Goal: Information Seeking & Learning: Learn about a topic

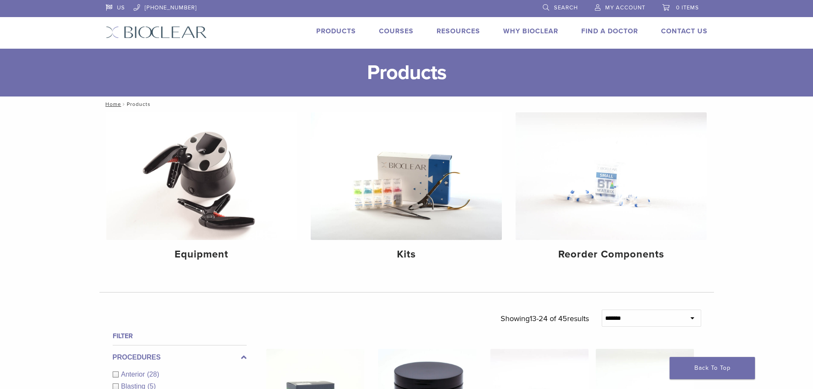
click at [692, 45] on link "Request a Virtual Demo" at bounding box center [712, 45] width 99 height 19
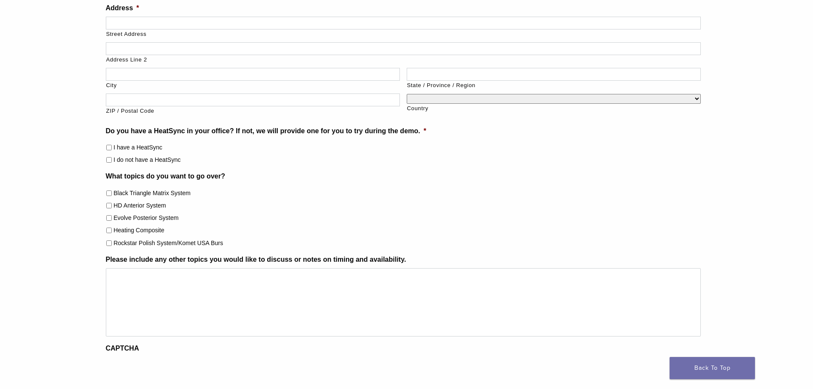
scroll to position [522, 0]
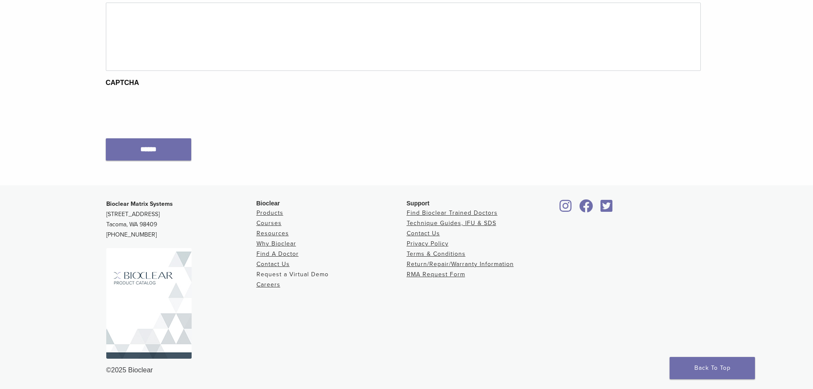
click at [310, 275] on link "Request a Virtual Demo" at bounding box center [293, 274] width 72 height 7
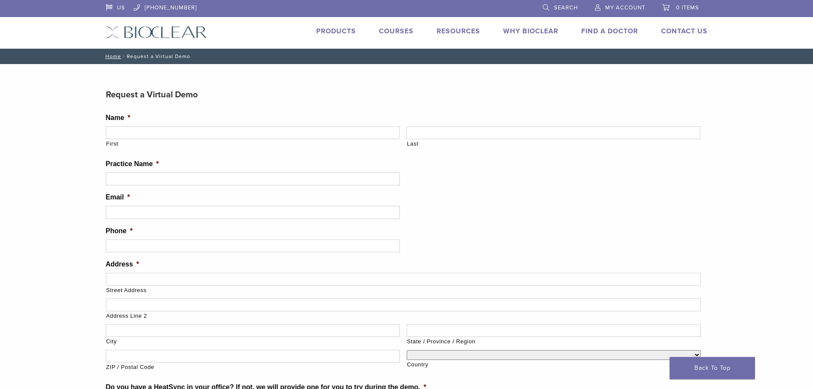
click at [195, 31] on img at bounding box center [156, 32] width 101 height 12
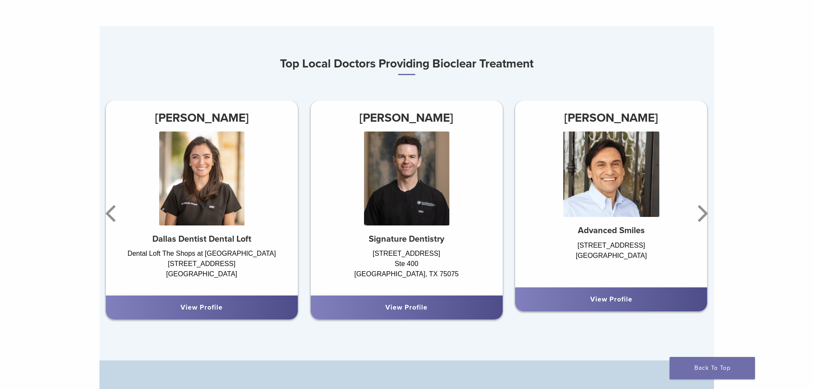
scroll to position [598, 0]
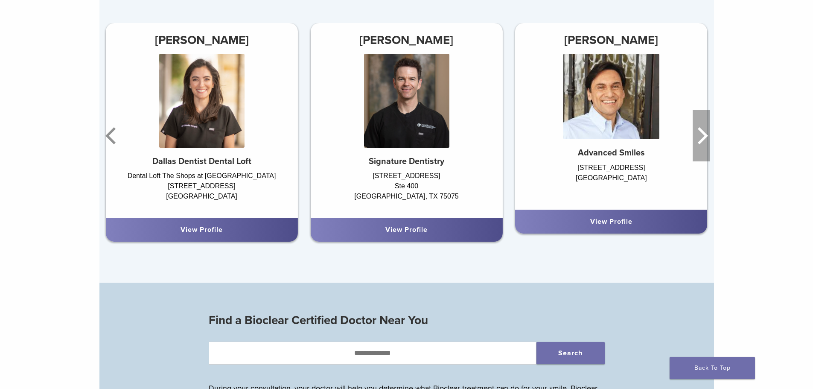
click at [698, 137] on icon "Next" at bounding box center [701, 135] width 17 height 51
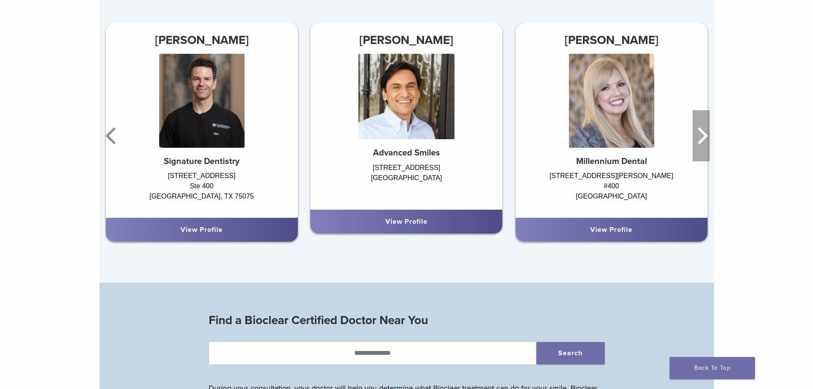
click at [698, 137] on icon "Next" at bounding box center [701, 135] width 17 height 51
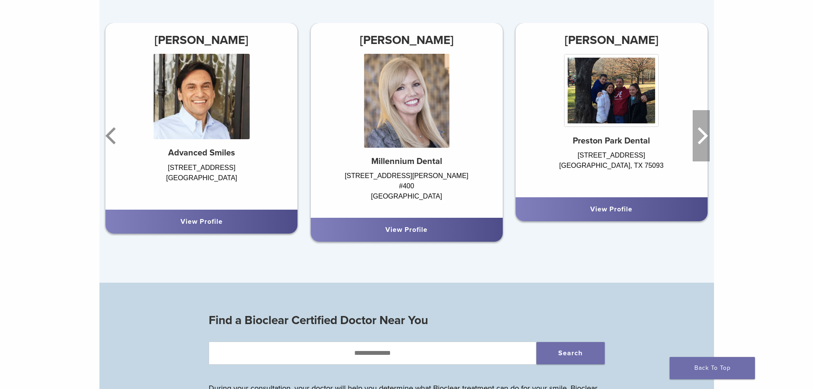
click at [698, 137] on icon "Next" at bounding box center [701, 135] width 17 height 51
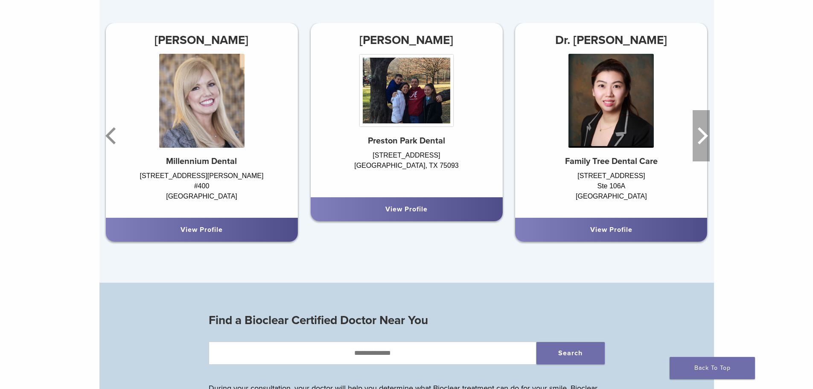
click at [698, 137] on icon "Next" at bounding box center [701, 135] width 17 height 51
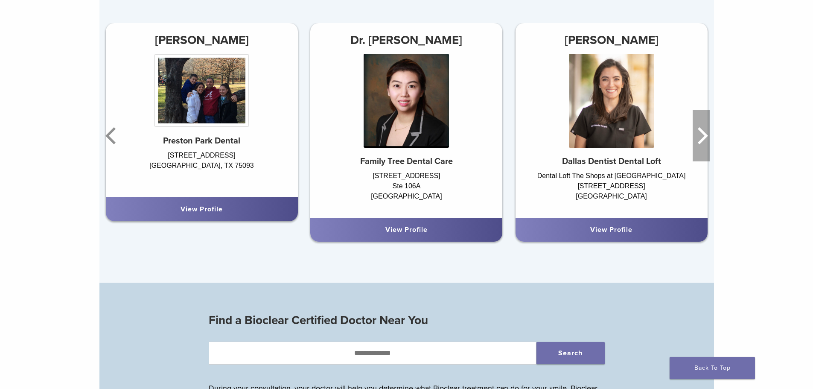
click at [698, 137] on icon "Next" at bounding box center [701, 135] width 17 height 51
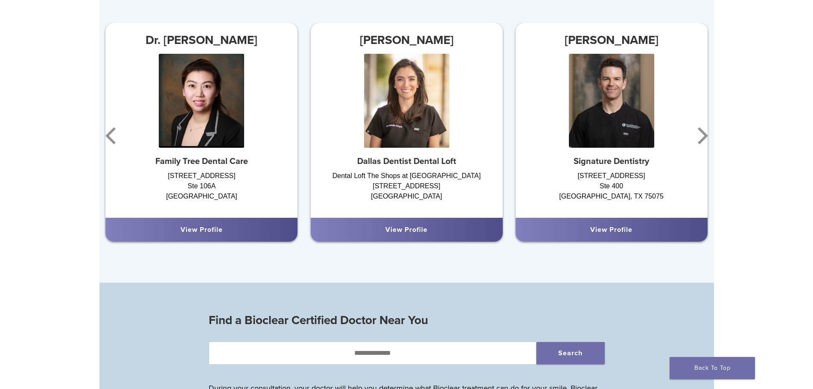
click at [732, 144] on div "Evolve Matrix The Next Evolution in Posterior Matrices Learn More Top Local Doc…" at bounding box center [406, 324] width 813 height 1746
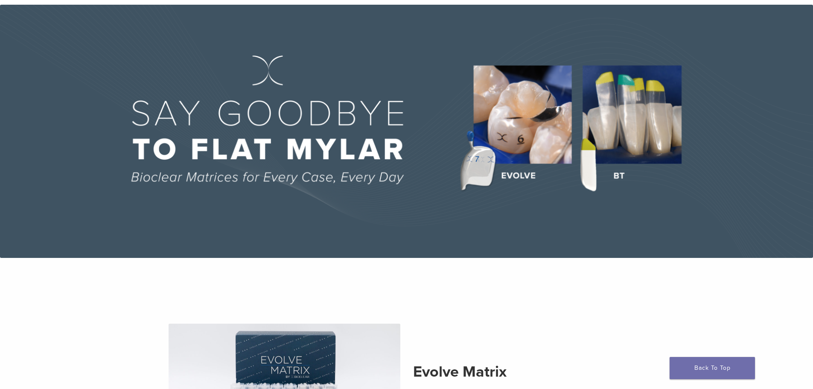
scroll to position [0, 0]
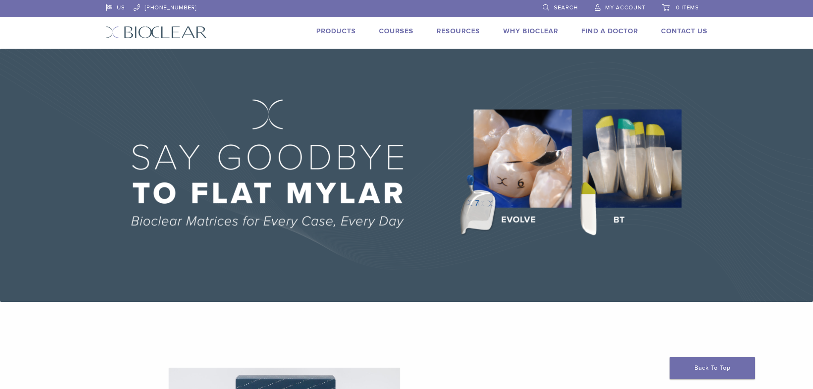
click at [343, 33] on link "Products" at bounding box center [336, 31] width 40 height 9
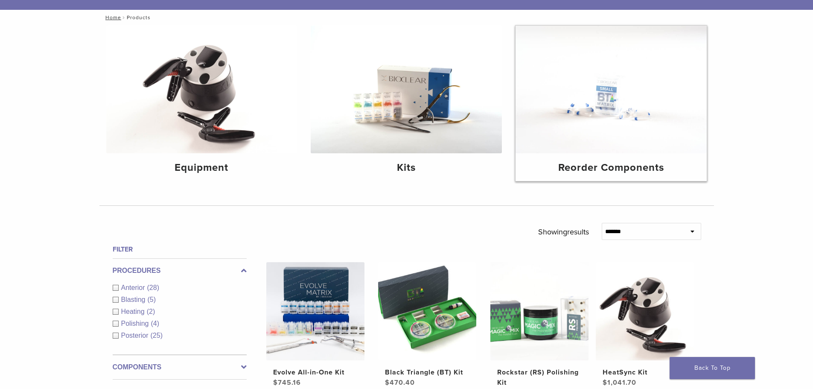
scroll to position [85, 0]
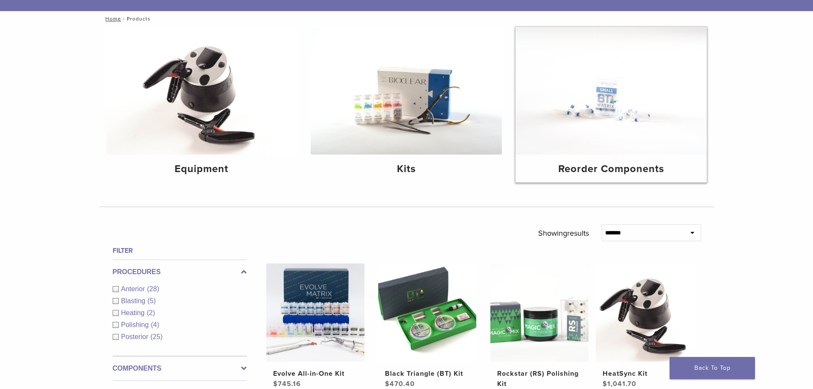
click at [633, 127] on img at bounding box center [611, 91] width 191 height 128
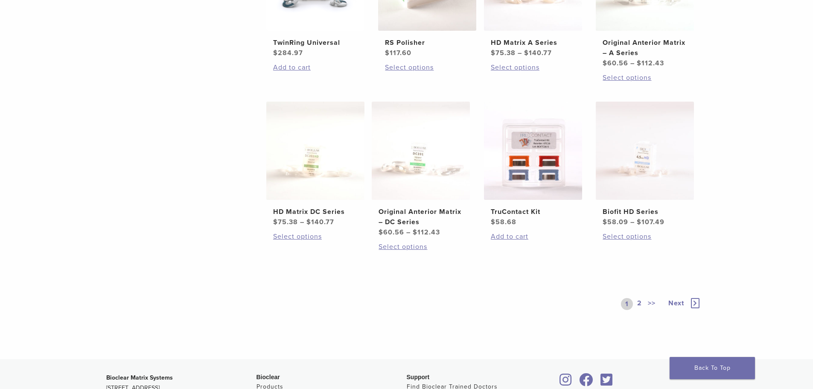
scroll to position [555, 0]
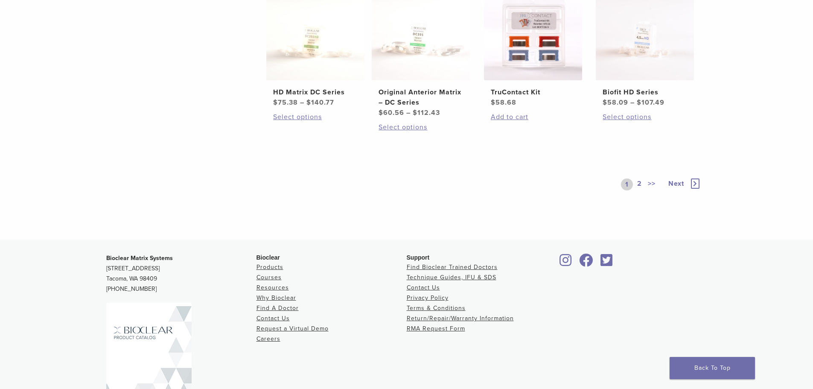
click at [642, 185] on link "2" at bounding box center [640, 184] width 8 height 12
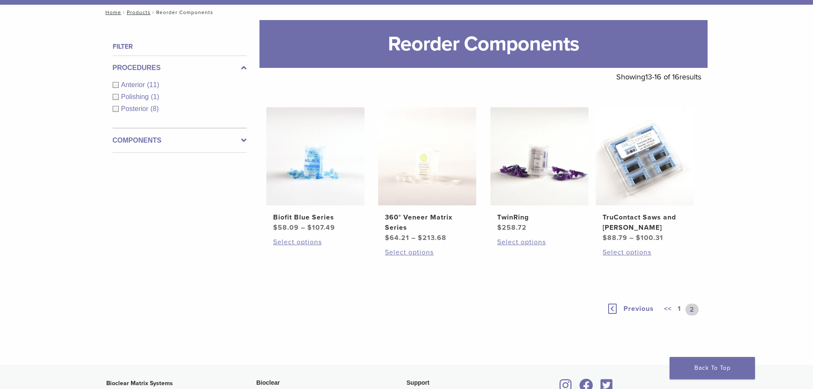
scroll to position [186, 0]
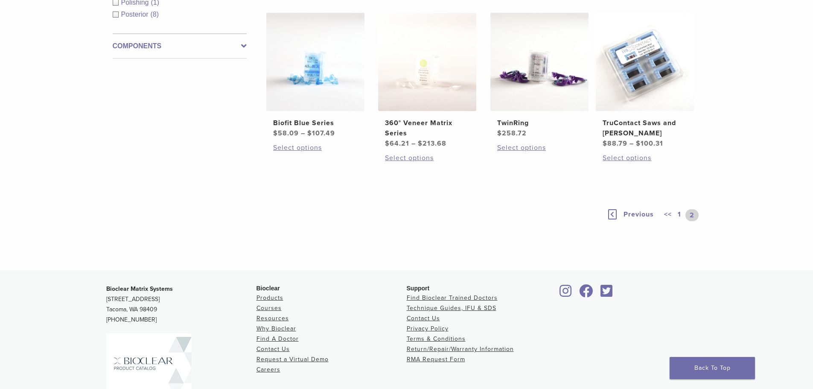
click at [680, 217] on link "1" at bounding box center [679, 215] width 7 height 12
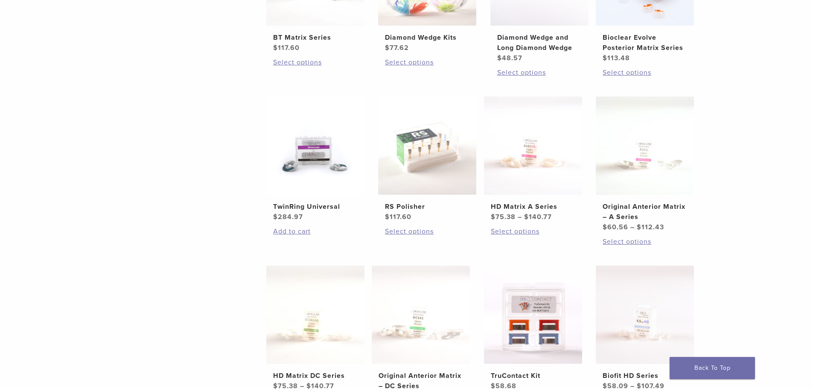
scroll to position [400, 0]
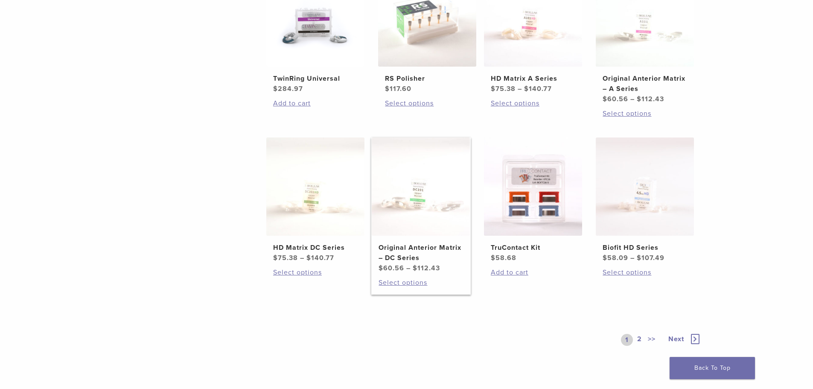
click at [440, 213] on img at bounding box center [421, 186] width 98 height 98
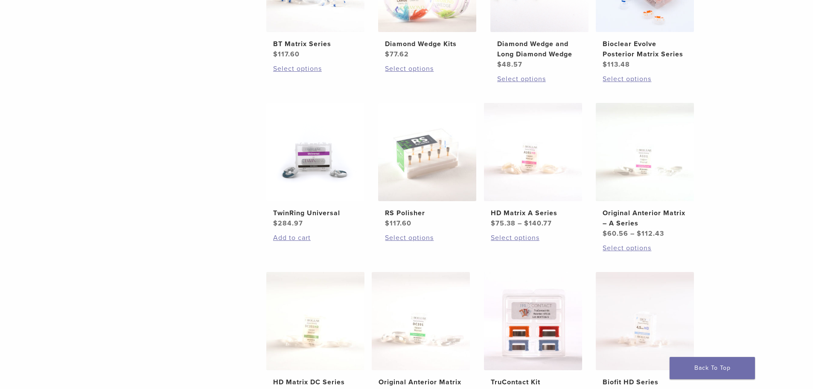
scroll to position [271, 0]
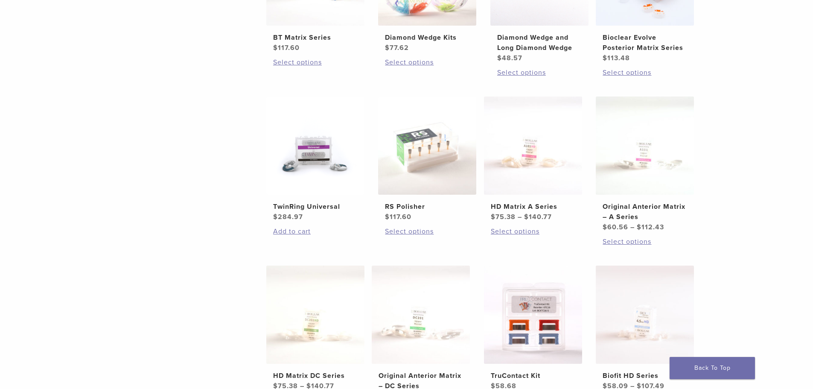
click at [726, 264] on div "**********" at bounding box center [406, 181] width 813 height 682
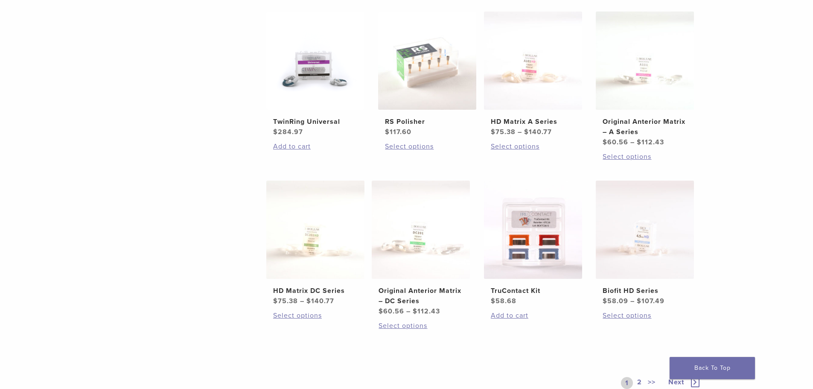
scroll to position [357, 0]
click at [354, 271] on img at bounding box center [315, 229] width 98 height 98
click at [424, 236] on img at bounding box center [421, 229] width 98 height 98
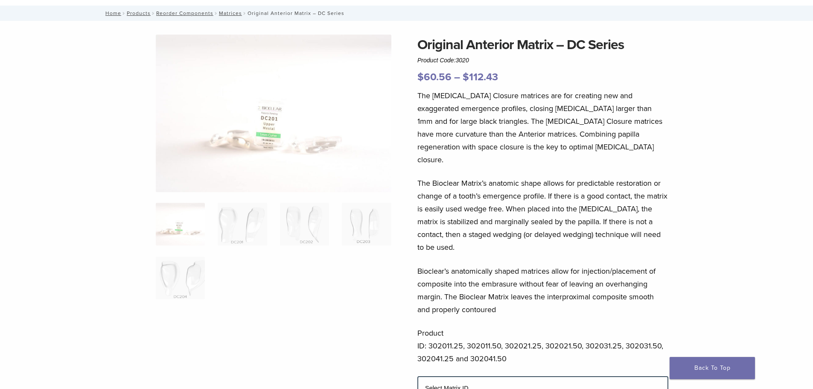
scroll to position [43, 0]
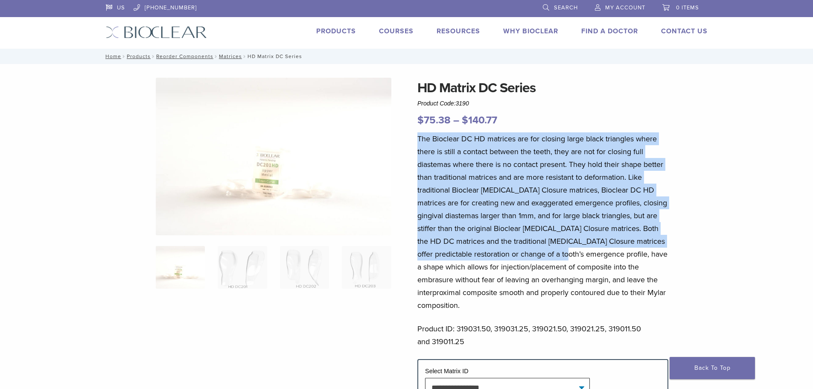
drag, startPoint x: 513, startPoint y: 127, endPoint x: 582, endPoint y: 276, distance: 164.4
click at [582, 276] on div "**********" at bounding box center [542, 302] width 251 height 449
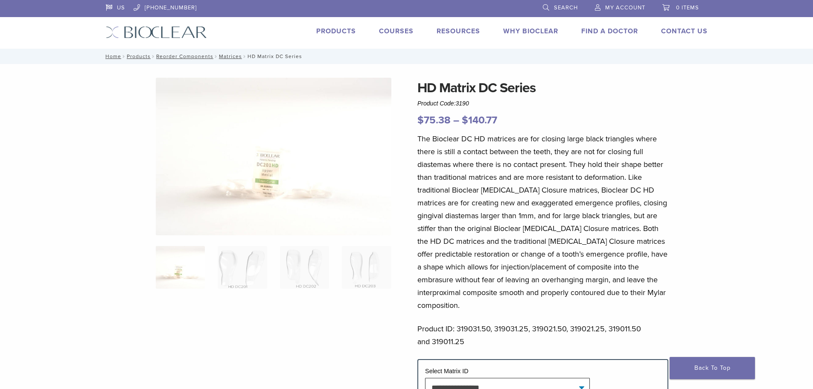
click at [581, 286] on p "The Bioclear DC HD matrices are for closing large black triangles where there i…" at bounding box center [542, 221] width 251 height 179
click at [558, 173] on p "The Bioclear DC HD matrices are for closing large black triangles where there i…" at bounding box center [542, 221] width 251 height 179
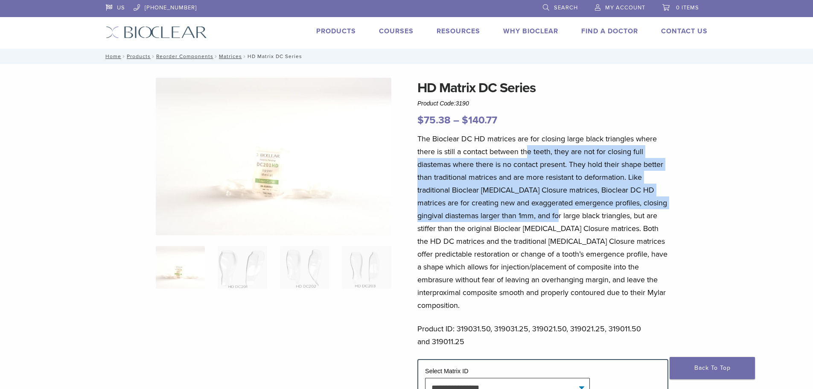
drag, startPoint x: 529, startPoint y: 148, endPoint x: 549, endPoint y: 229, distance: 83.6
click at [549, 227] on p "The Bioclear DC HD matrices are for closing large black triangles where there i…" at bounding box center [542, 221] width 251 height 179
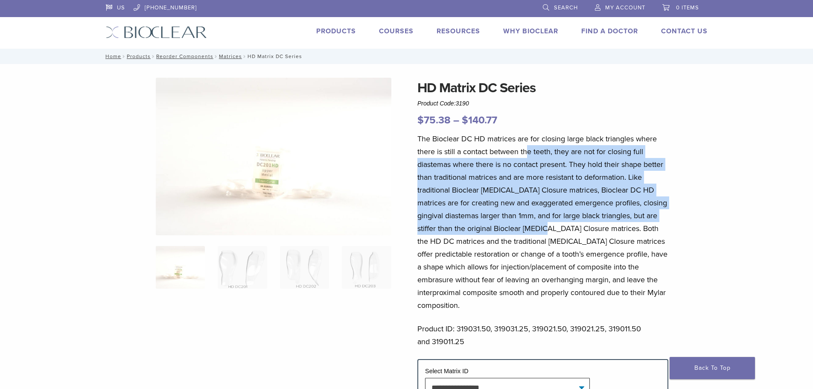
click at [550, 233] on p "The Bioclear DC HD matrices are for closing large black triangles where there i…" at bounding box center [542, 221] width 251 height 179
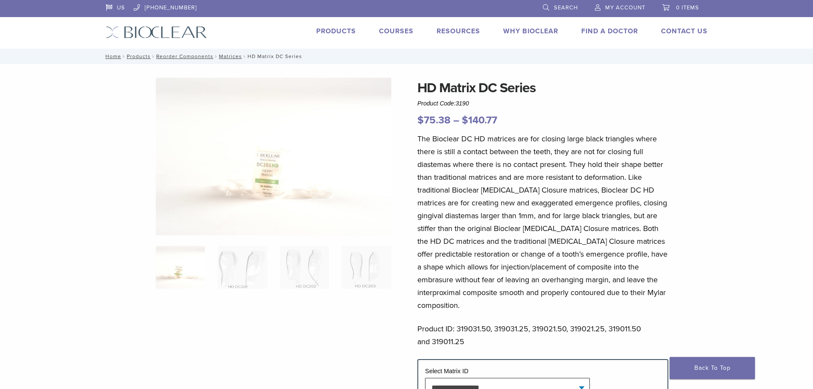
click at [539, 148] on p "The Bioclear DC HD matrices are for closing large black triangles where there i…" at bounding box center [542, 221] width 251 height 179
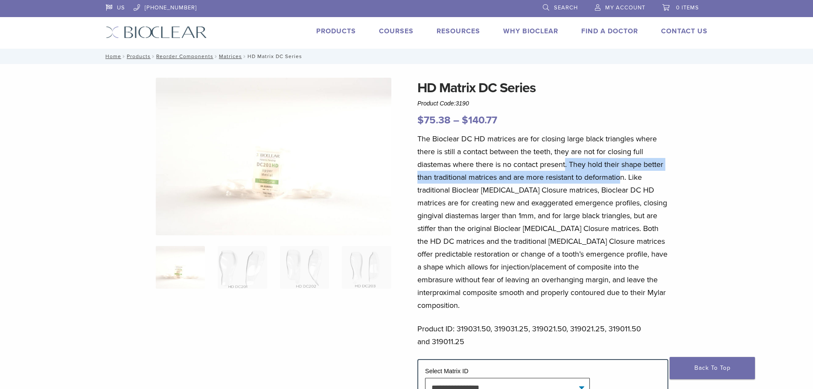
drag, startPoint x: 566, startPoint y: 162, endPoint x: 626, endPoint y: 173, distance: 61.2
click at [624, 172] on p "The Bioclear DC HD matrices are for closing large black triangles where there i…" at bounding box center [542, 221] width 251 height 179
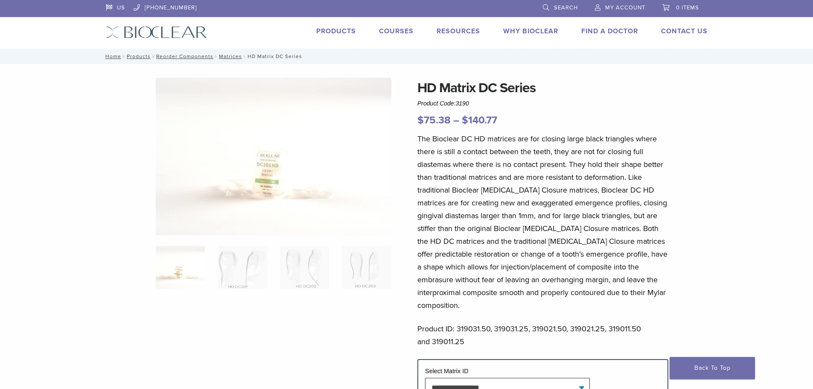
click at [630, 176] on p "The Bioclear DC HD matrices are for closing large black triangles where there i…" at bounding box center [542, 221] width 251 height 179
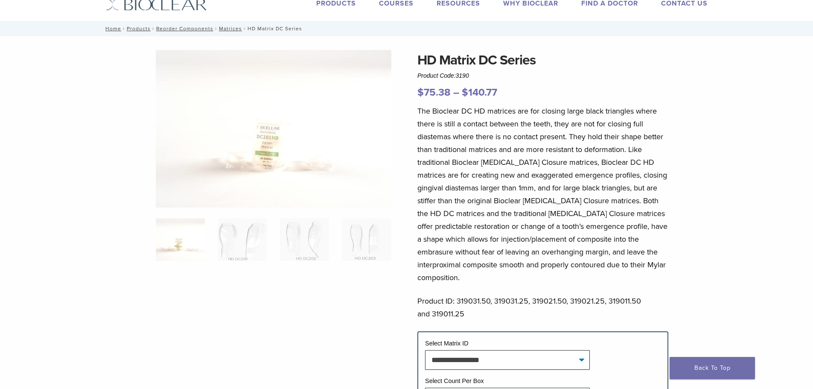
scroll to position [43, 0]
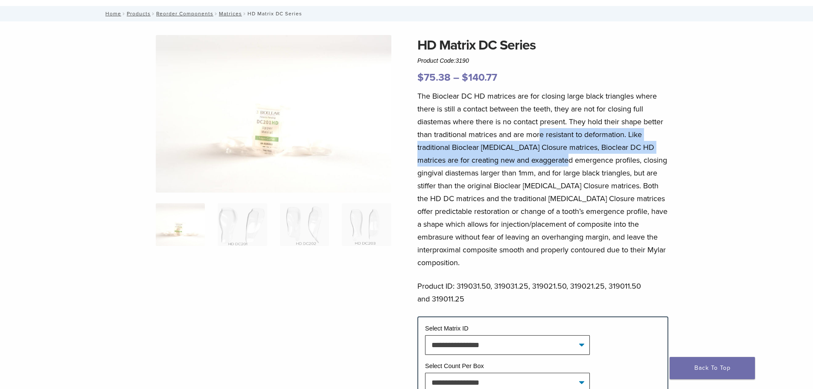
drag, startPoint x: 542, startPoint y: 131, endPoint x: 564, endPoint y: 166, distance: 41.7
click at [564, 163] on p "The Bioclear DC HD matrices are for closing large black triangles where there i…" at bounding box center [542, 179] width 251 height 179
click at [564, 166] on p "The Bioclear DC HD matrices are for closing large black triangles where there i…" at bounding box center [542, 179] width 251 height 179
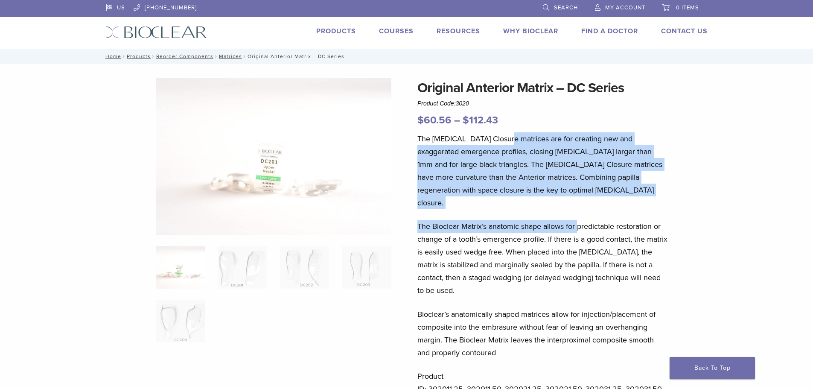
drag, startPoint x: 513, startPoint y: 140, endPoint x: 586, endPoint y: 222, distance: 109.8
click at [580, 214] on div "The Diastema Closure matrices are for creating new and exaggerated emergence pr…" at bounding box center [542, 275] width 251 height 287
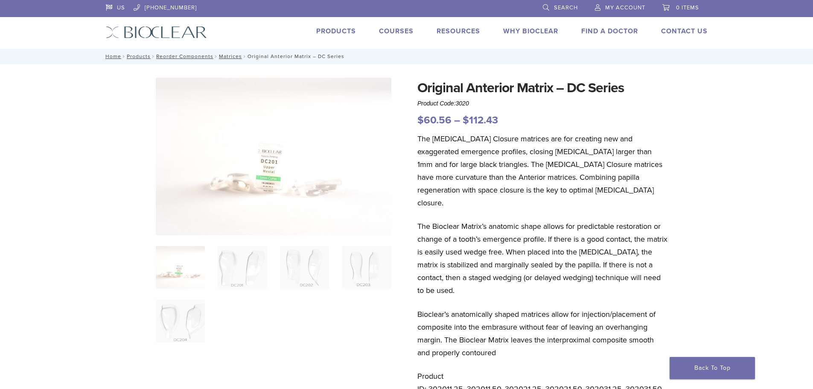
click at [586, 222] on p "The Bioclear Matrix’s anatomic shape allows for predictable restoration or chan…" at bounding box center [542, 258] width 251 height 77
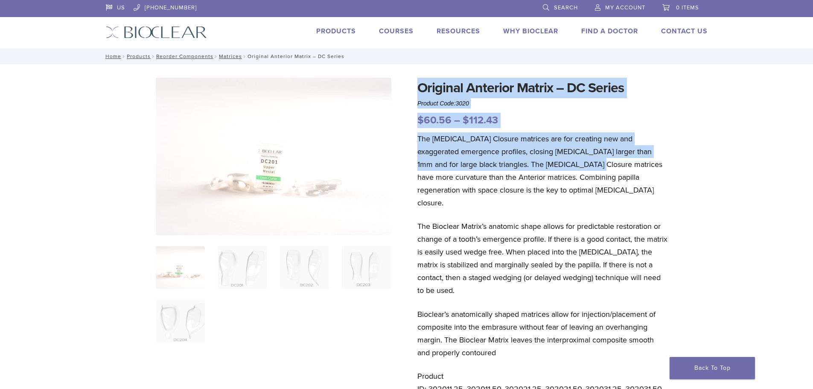
drag, startPoint x: 419, startPoint y: 86, endPoint x: 560, endPoint y: 166, distance: 162.6
click at [560, 163] on div "Original Anterior Matrix – DC Series Product Code: 3020 $ 60.56 – $ 112.43 Pric…" at bounding box center [542, 333] width 251 height 510
click at [560, 166] on p "The Diastema Closure matrices are for creating new and exaggerated emergence pr…" at bounding box center [542, 170] width 251 height 77
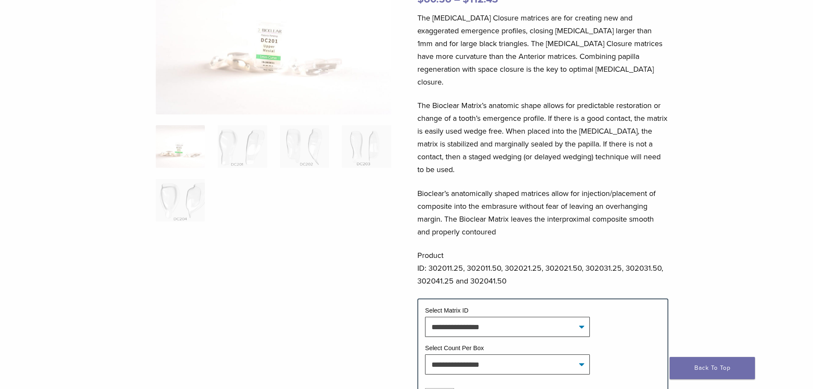
scroll to position [171, 0]
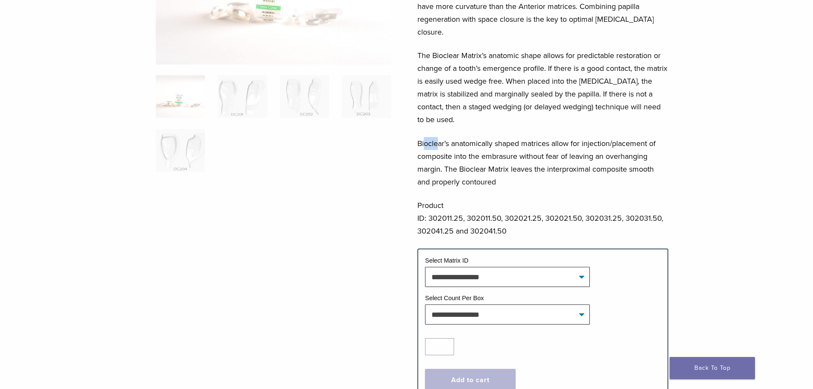
click at [425, 137] on p "Bioclear’s anatomically shaped matrices allow for injection/placement of compos…" at bounding box center [542, 162] width 251 height 51
click at [424, 137] on p "Bioclear’s anatomically shaped matrices allow for injection/placement of compos…" at bounding box center [542, 162] width 251 height 51
